Goal: Communication & Community: Answer question/provide support

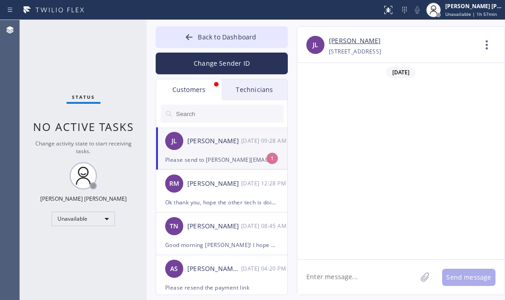
scroll to position [267, 0]
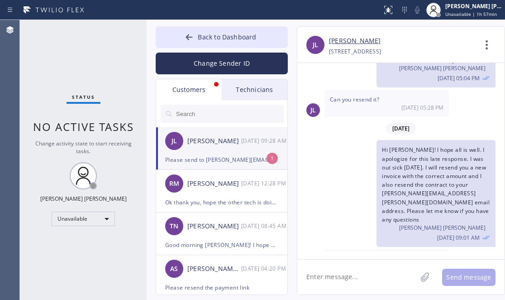
click at [425, 255] on span "Please send to [PERSON_NAME][EMAIL_ADDRESS][DOMAIN_NAME]" at bounding box center [377, 263] width 95 height 16
drag, startPoint x: 434, startPoint y: 231, endPoint x: 371, endPoint y: 235, distance: 62.6
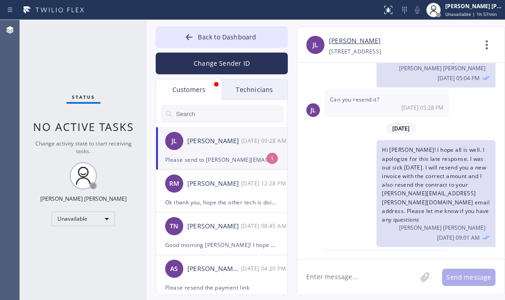
click at [371, 249] on div "Please send to [PERSON_NAME][EMAIL_ADDRESS][DOMAIN_NAME] [DATE] 09:28 AM" at bounding box center [386, 267] width 124 height 36
copy span "[PERSON_NAME][EMAIL_ADDRESS][DOMAIN_NAME]"
click at [74, 77] on div "Status No active tasks Change activity state to start receiving tasks. [PERSON_…" at bounding box center [83, 160] width 127 height 280
click at [309, 272] on textarea at bounding box center [356, 276] width 119 height 35
type textarea "sent it to your preferred email address."
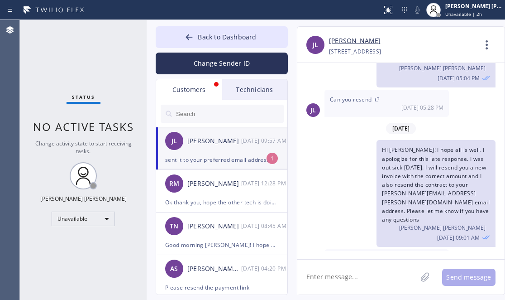
scroll to position [306, 0]
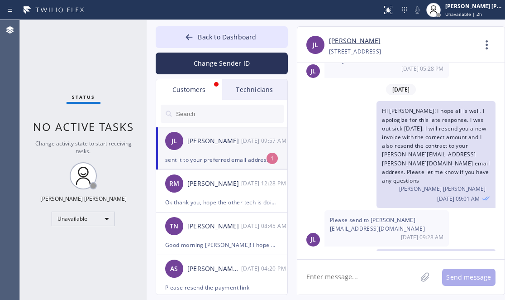
click at [195, 152] on div "[PERSON_NAME] [DATE] 09:57 AM" at bounding box center [222, 140] width 132 height 27
click at [197, 46] on button "Back to Dashboard" at bounding box center [222, 37] width 132 height 22
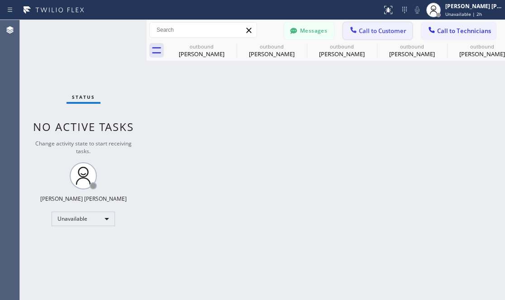
click at [386, 27] on span "Call to Customer" at bounding box center [383, 31] width 48 height 8
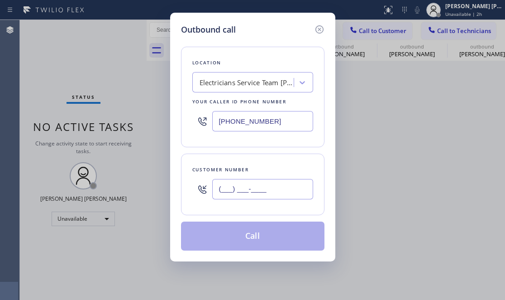
click at [244, 188] on input "(___) ___-____" at bounding box center [262, 189] width 101 height 20
paste input "619) 212-2500"
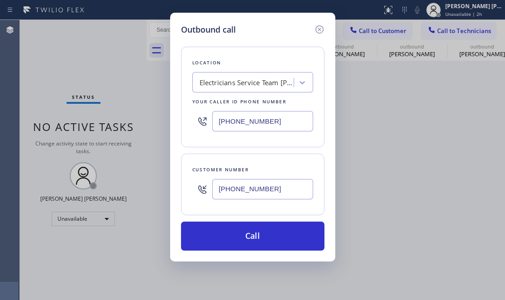
type input "[PHONE_NUMBER]"
click at [52, 158] on div "Outbound call Location Electricians Service Team [PERSON_NAME][GEOGRAPHIC_DATA]…" at bounding box center [252, 150] width 505 height 300
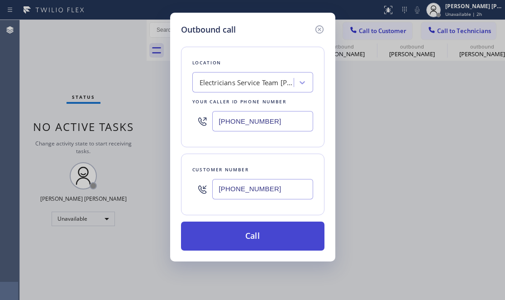
click at [239, 238] on button "Call" at bounding box center [252, 235] width 143 height 29
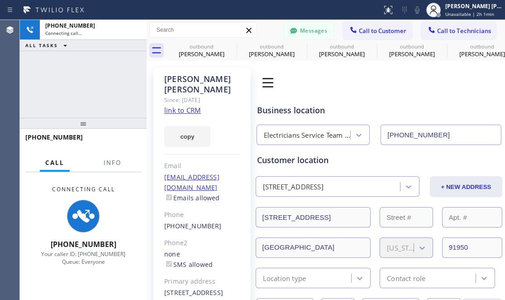
type input "[PHONE_NUMBER]"
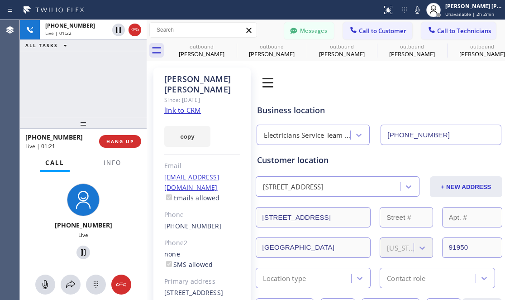
click at [62, 93] on div "[PHONE_NUMBER] Live | 01:22 ALL TASKS ALL TASKS ACTIVE TASKS TASKS IN WRAP UP" at bounding box center [83, 69] width 127 height 98
click at [129, 141] on span "HANG UP" at bounding box center [120, 141] width 28 height 6
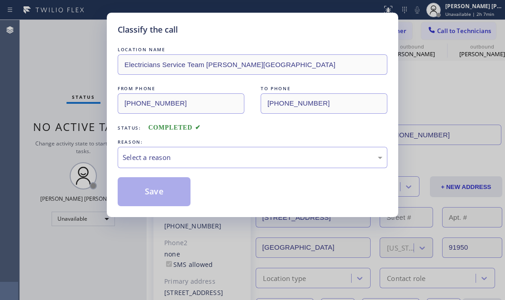
drag, startPoint x: 51, startPoint y: 66, endPoint x: 151, endPoint y: 193, distance: 161.5
click at [52, 67] on div "Classify the call LOCATION NAME Electricians Service Team [PERSON_NAME] Hills F…" at bounding box center [252, 150] width 505 height 300
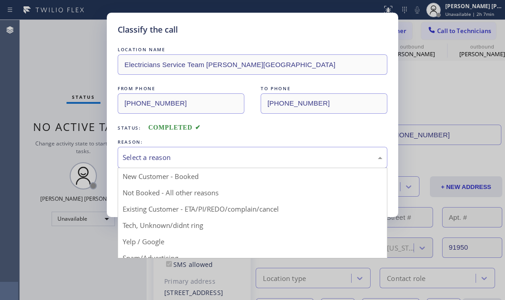
click at [199, 159] on div "Select a reason" at bounding box center [253, 157] width 260 height 10
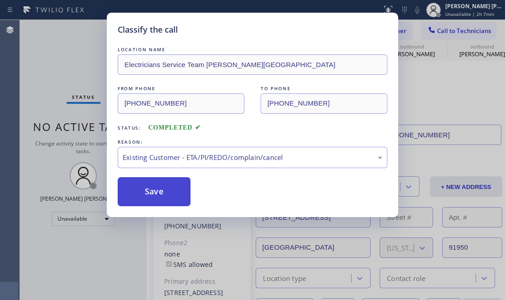
click at [151, 186] on button "Save" at bounding box center [154, 191] width 73 height 29
click at [151, 185] on button "Save" at bounding box center [154, 191] width 73 height 29
click at [142, 193] on button "Save" at bounding box center [154, 191] width 73 height 29
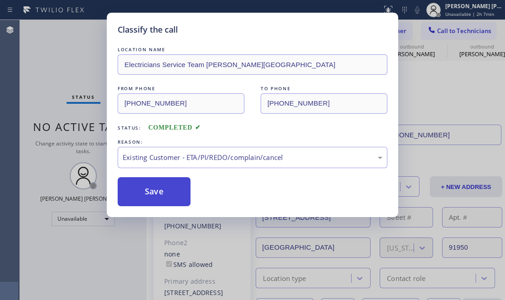
click at [83, 206] on div "Classify the call LOCATION NAME Electricians Service Team [PERSON_NAME][GEOGRAP…" at bounding box center [252, 150] width 505 height 300
click at [152, 194] on button "Save" at bounding box center [154, 191] width 73 height 29
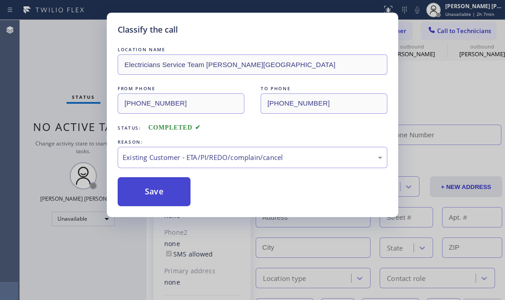
type input "[PHONE_NUMBER]"
click at [164, 191] on div "Back to Dashboard Change Sender ID Customers Technicians [PERSON_NAME] [DATE] 0…" at bounding box center [326, 160] width 358 height 280
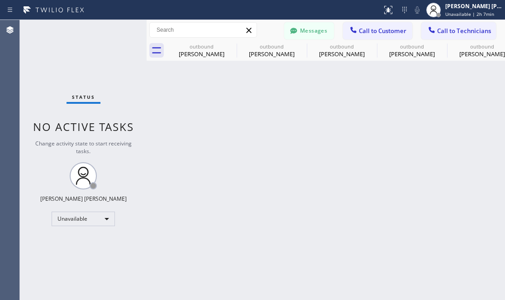
drag, startPoint x: 62, startPoint y: 79, endPoint x: 67, endPoint y: 152, distance: 73.0
click at [62, 79] on div "Status No active tasks Change activity state to start receiving tasks. [PERSON_…" at bounding box center [83, 160] width 127 height 280
click at [86, 217] on div "Unavailable" at bounding box center [83, 218] width 63 height 14
click at [75, 238] on li "Available" at bounding box center [83, 242] width 62 height 11
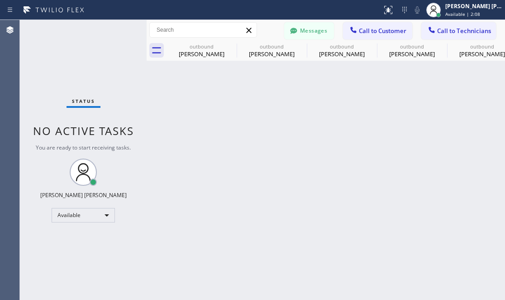
click at [34, 45] on div "Status No active tasks You are ready to start receiving tasks. [PERSON_NAME] [P…" at bounding box center [83, 160] width 127 height 280
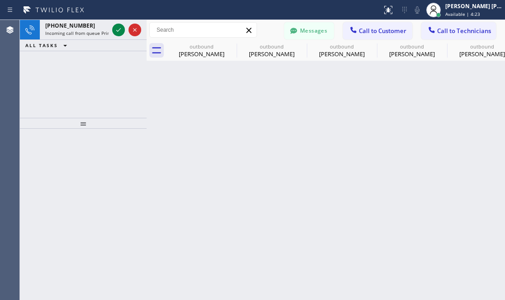
click at [72, 218] on div at bounding box center [83, 214] width 127 height 171
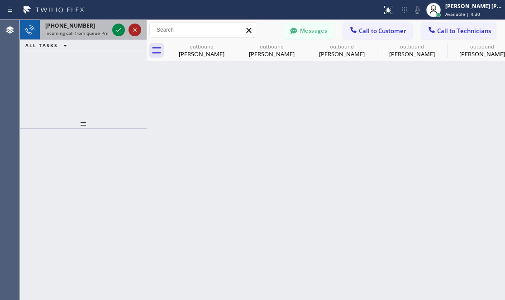
click at [134, 30] on icon at bounding box center [134, 29] width 11 height 11
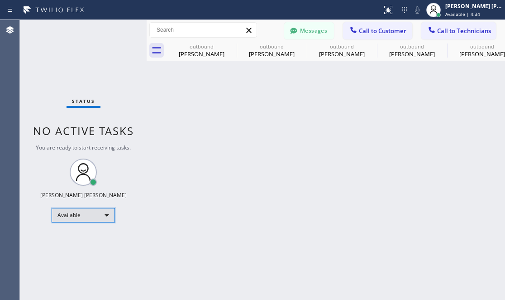
click at [106, 215] on div "Available" at bounding box center [83, 215] width 63 height 14
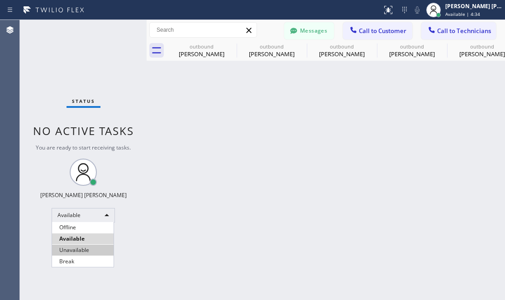
click at [75, 249] on li "Unavailable" at bounding box center [83, 249] width 62 height 11
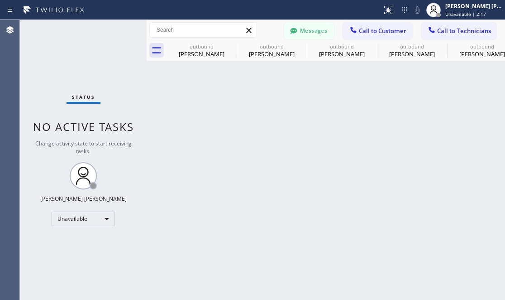
click at [204, 261] on div "Back to Dashboard Change Sender ID Customers Technicians [PERSON_NAME] [DATE] 0…" at bounding box center [326, 160] width 358 height 280
